Goal: Task Accomplishment & Management: Use online tool/utility

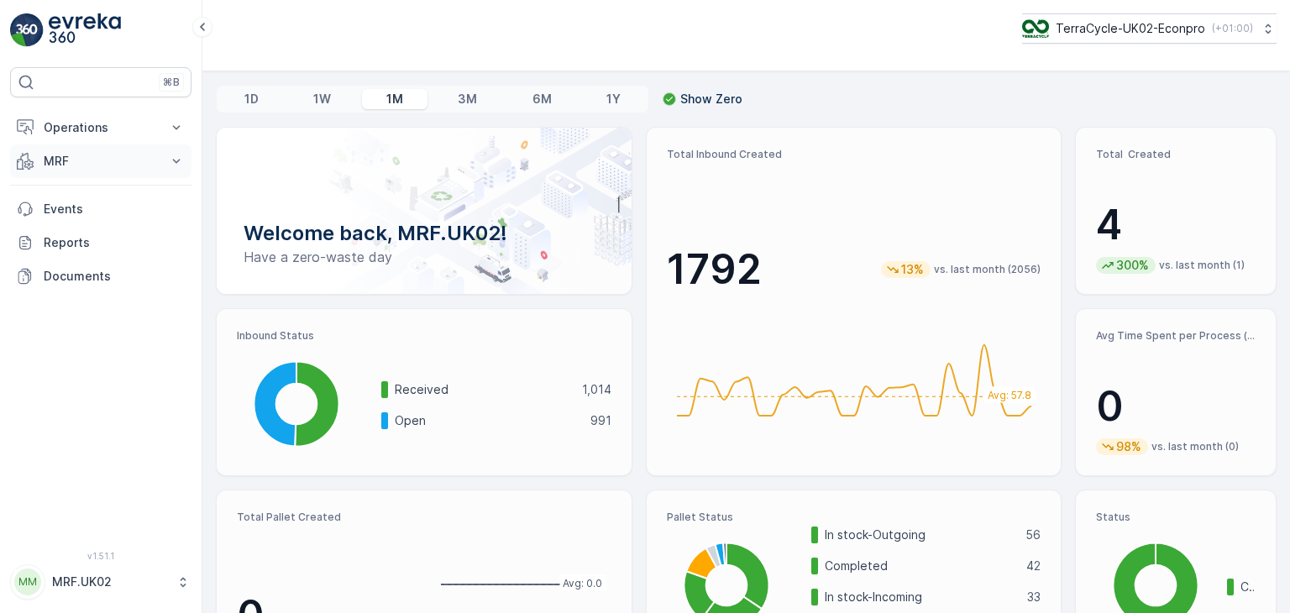
click at [122, 165] on p "MRF" at bounding box center [101, 161] width 114 height 17
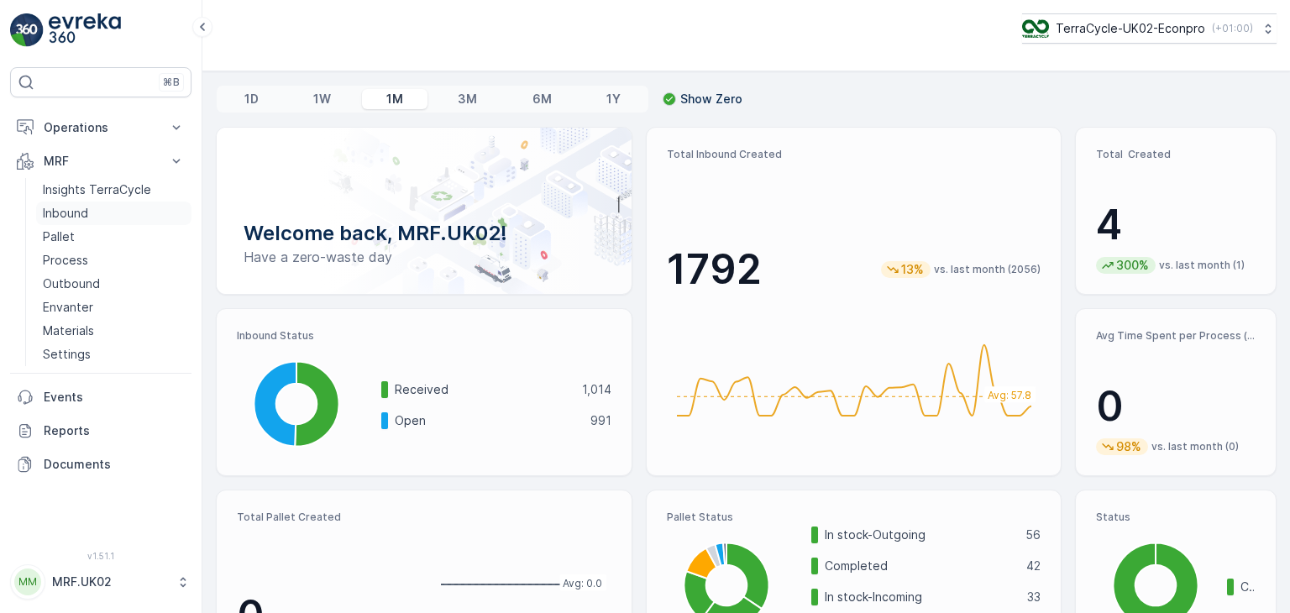
click at [90, 212] on link "Inbound" at bounding box center [113, 213] width 155 height 24
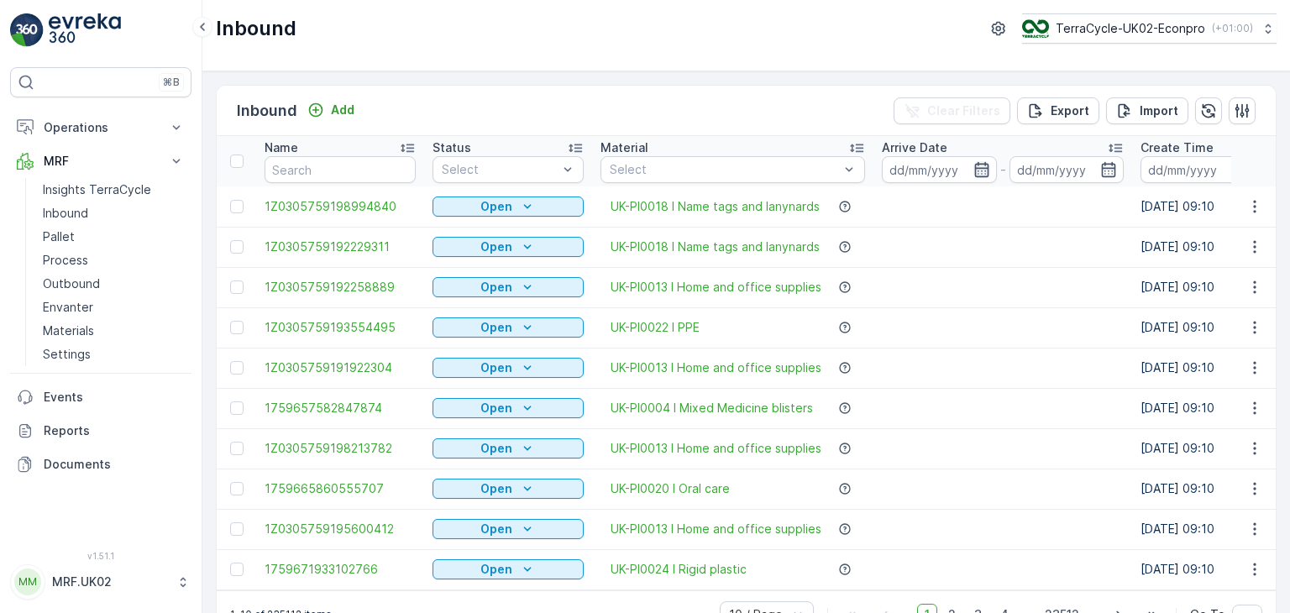
click at [973, 175] on icon "button" at bounding box center [981, 169] width 17 height 17
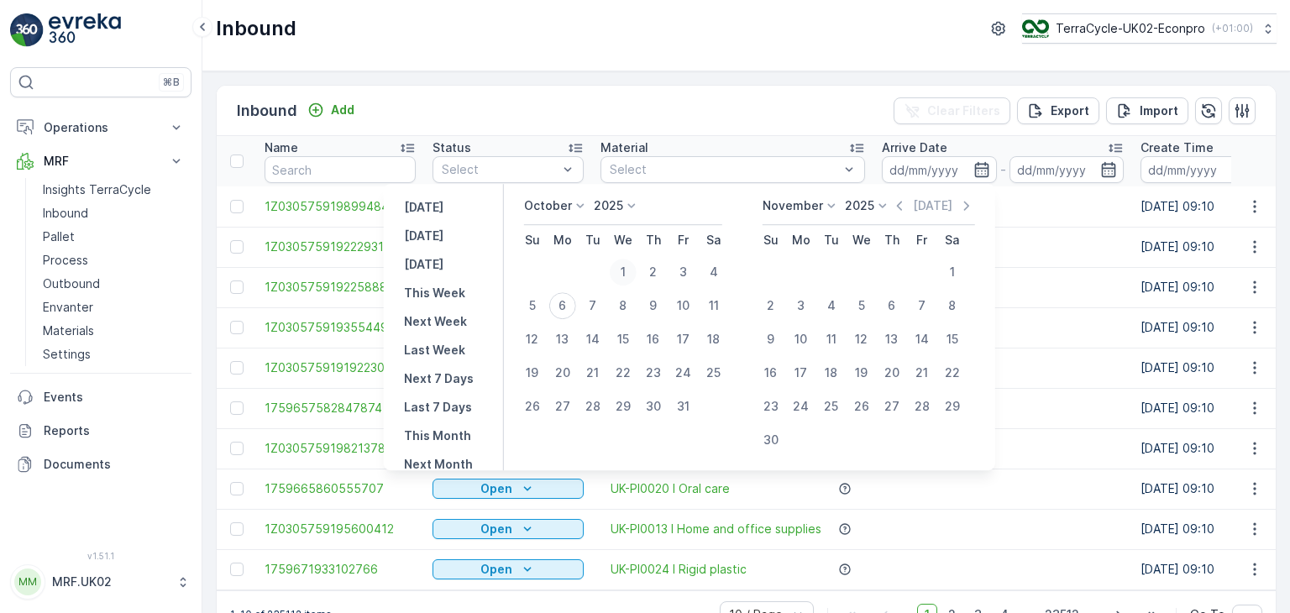
click at [633, 264] on div "1" at bounding box center [623, 272] width 27 height 27
type input "01.10.2025"
click at [633, 264] on div "1" at bounding box center [623, 272] width 27 height 27
type input "01.10.2025"
click at [568, 311] on div "6" at bounding box center [562, 305] width 27 height 27
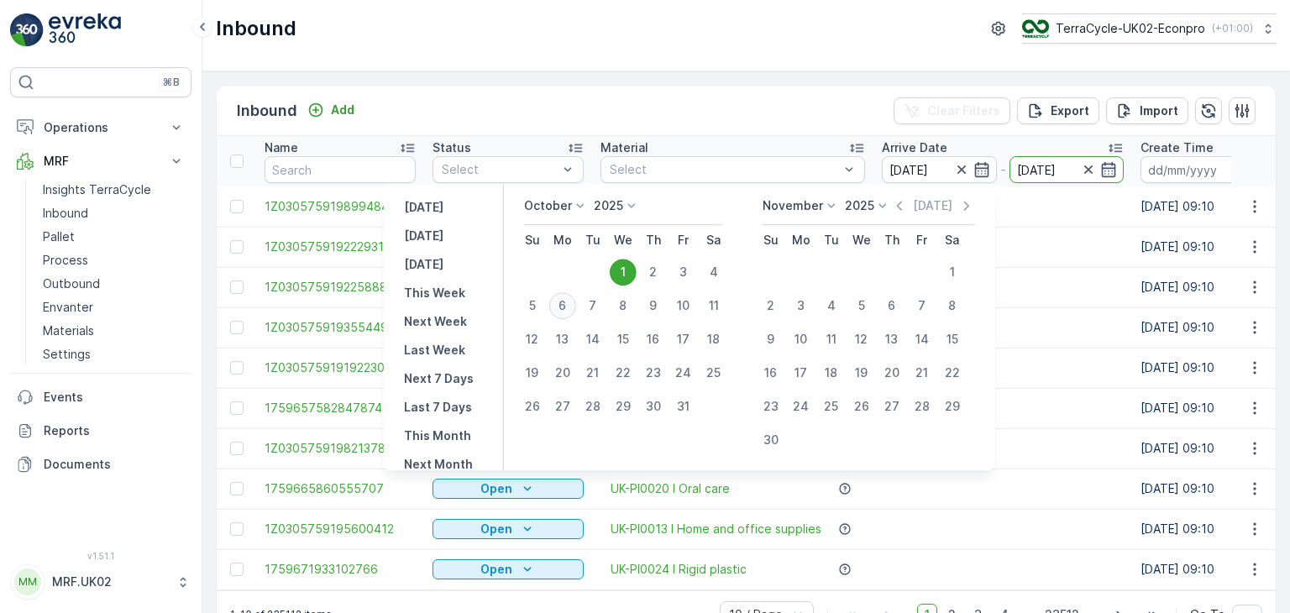
type input "06.10.2025"
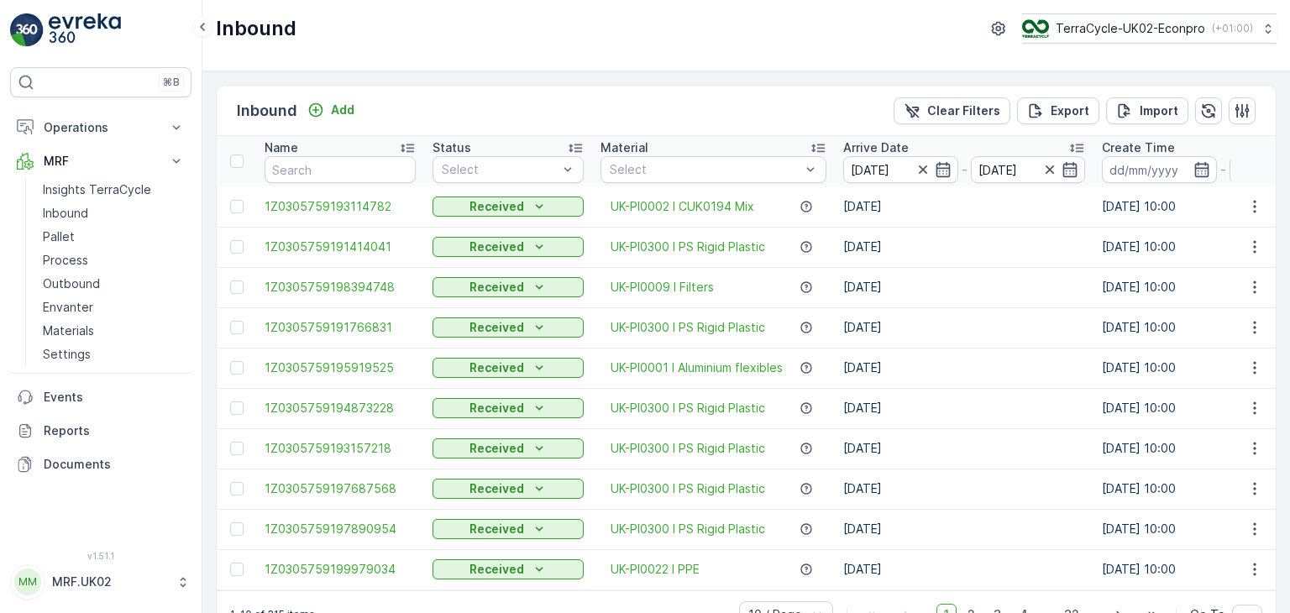
scroll to position [46, 0]
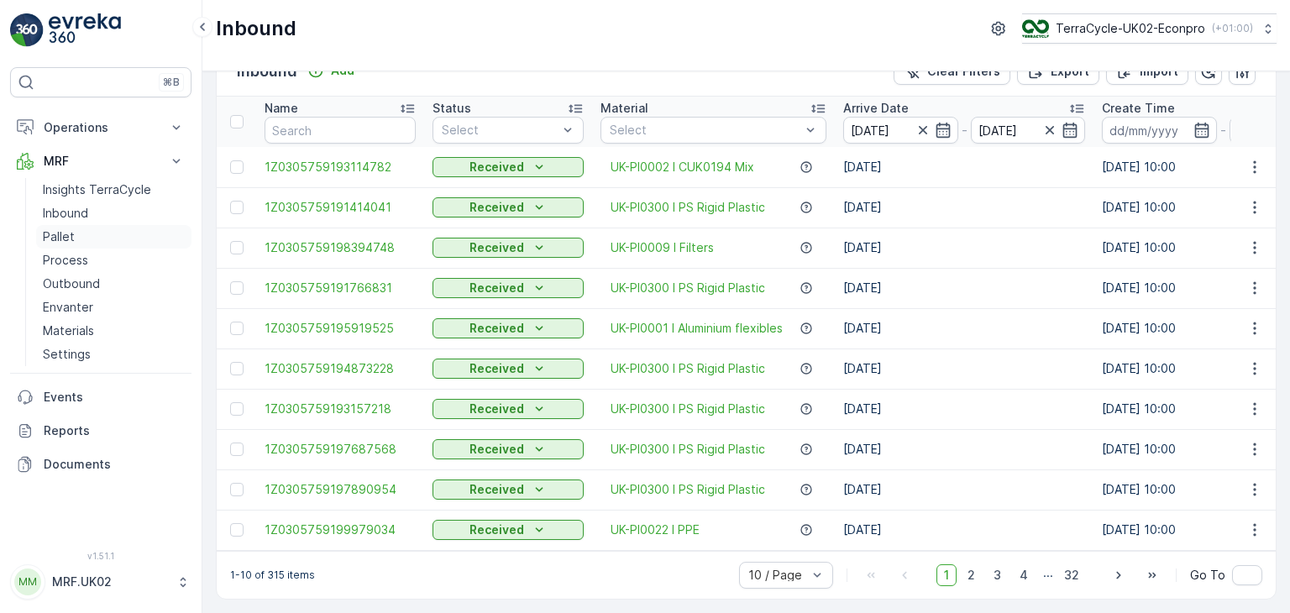
click at [102, 236] on link "Pallet" at bounding box center [113, 237] width 155 height 24
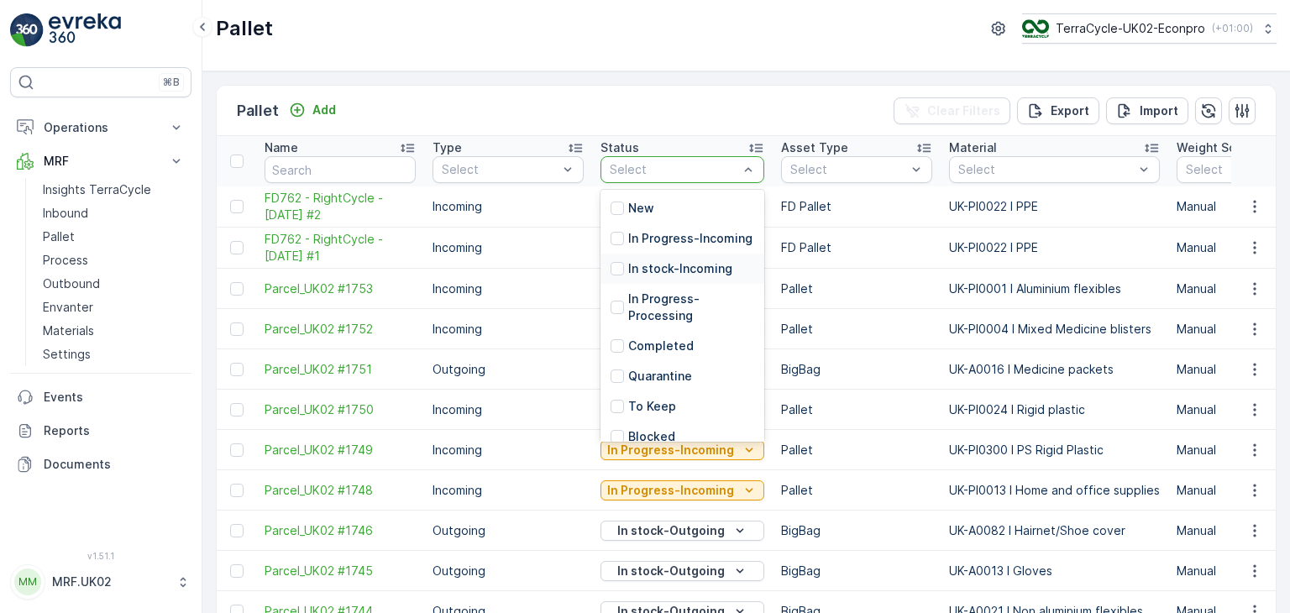
click at [697, 277] on p "In stock-Incoming" at bounding box center [680, 268] width 104 height 17
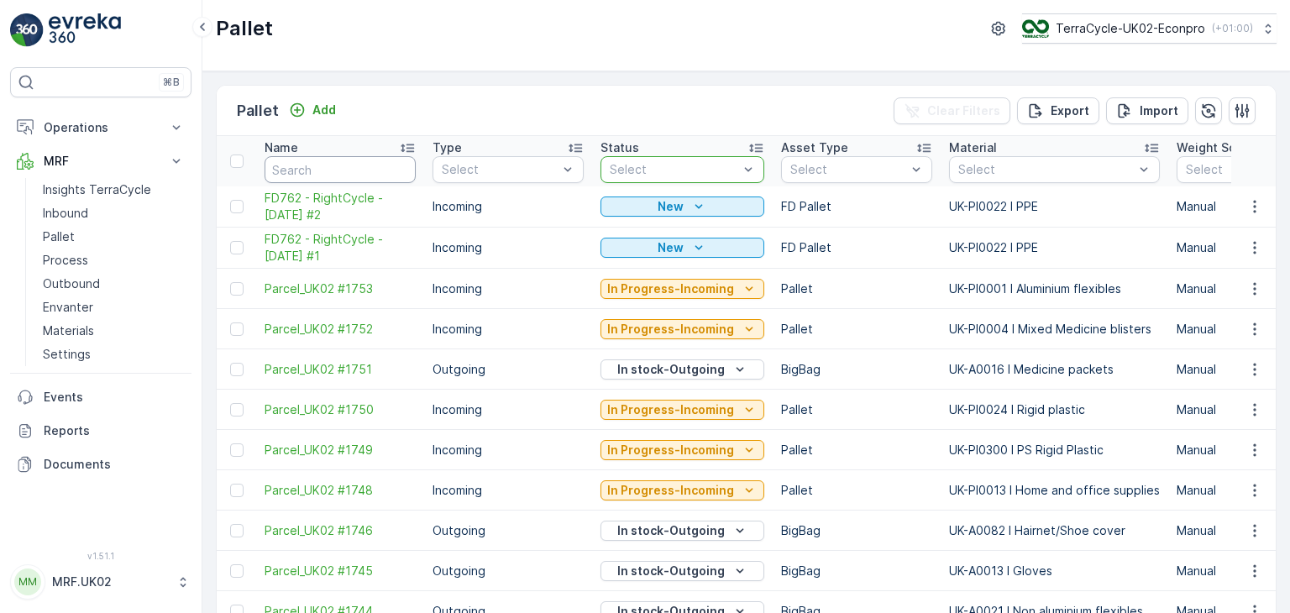
click at [376, 166] on input "text" at bounding box center [339, 169] width 151 height 27
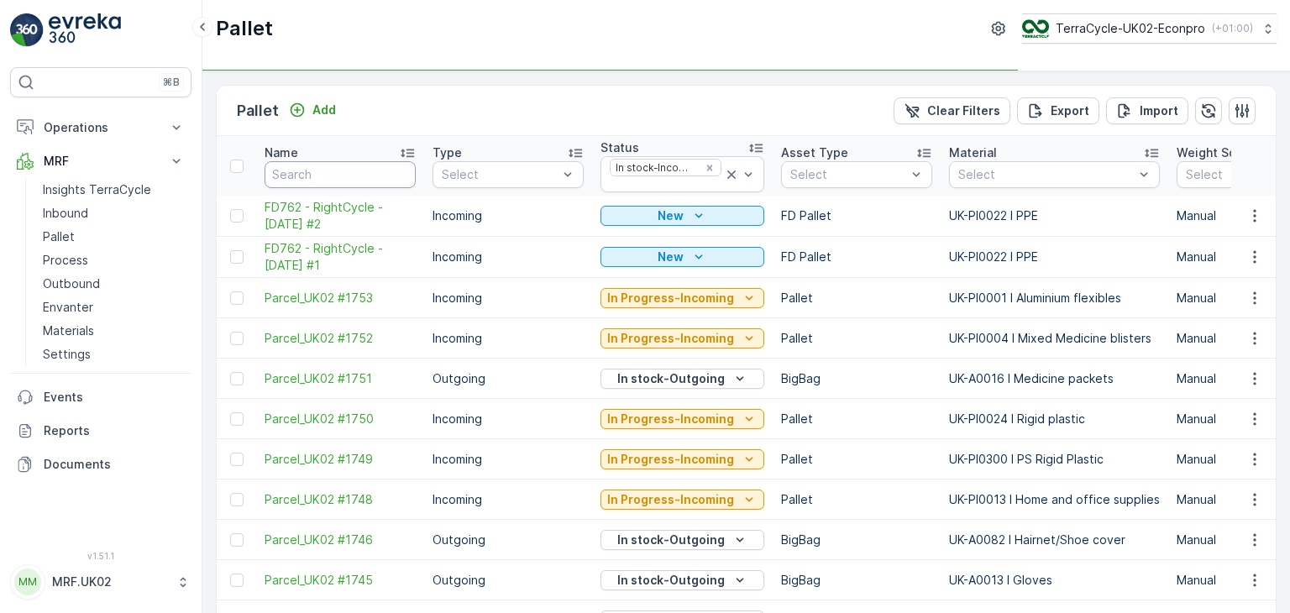
click at [376, 166] on input "text" at bounding box center [339, 174] width 151 height 27
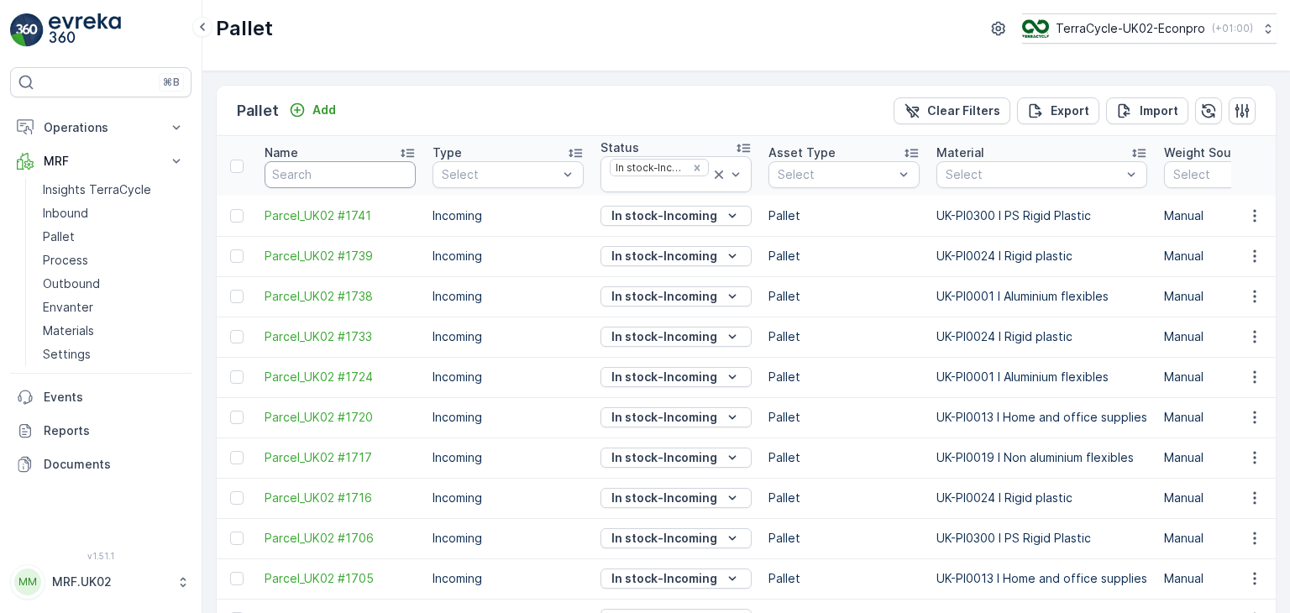
click at [376, 166] on input "text" at bounding box center [339, 174] width 151 height 27
type input "parc"
click at [1069, 107] on p "Export" at bounding box center [1069, 110] width 39 height 17
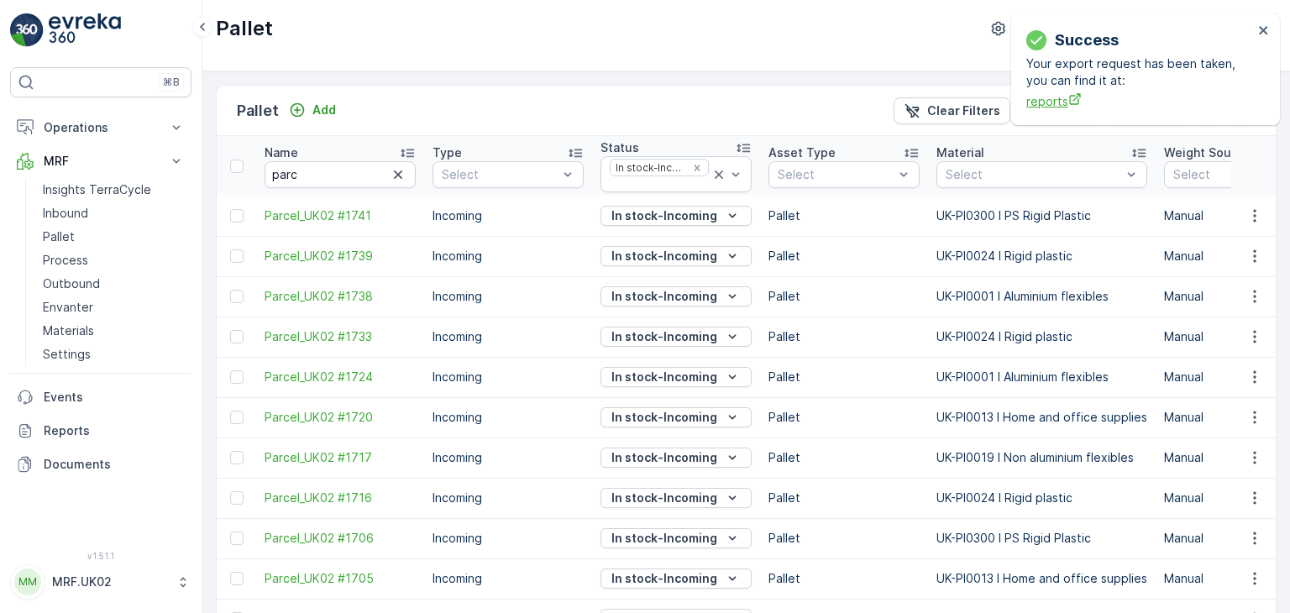
click at [1051, 103] on span "reports" at bounding box center [1139, 101] width 227 height 18
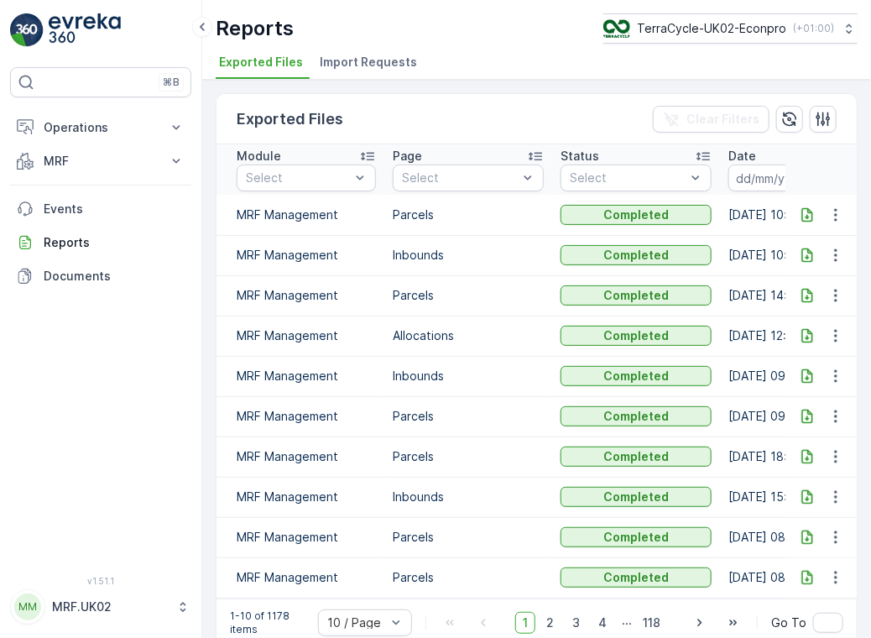
click at [803, 217] on icon at bounding box center [807, 214] width 11 height 14
